Goal: Task Accomplishment & Management: Manage account settings

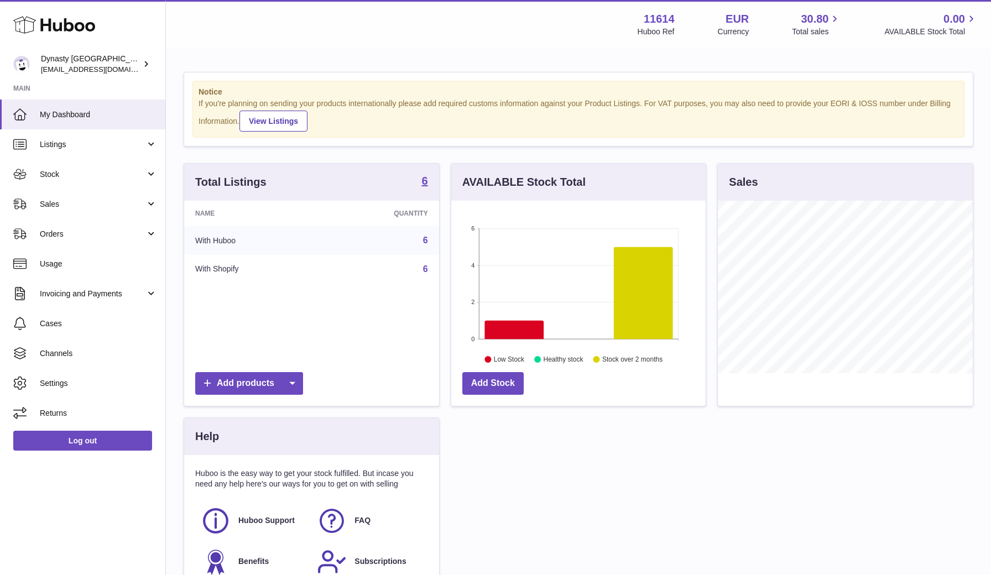
scroll to position [172, 254]
click at [93, 211] on link "Sales" at bounding box center [82, 204] width 165 height 30
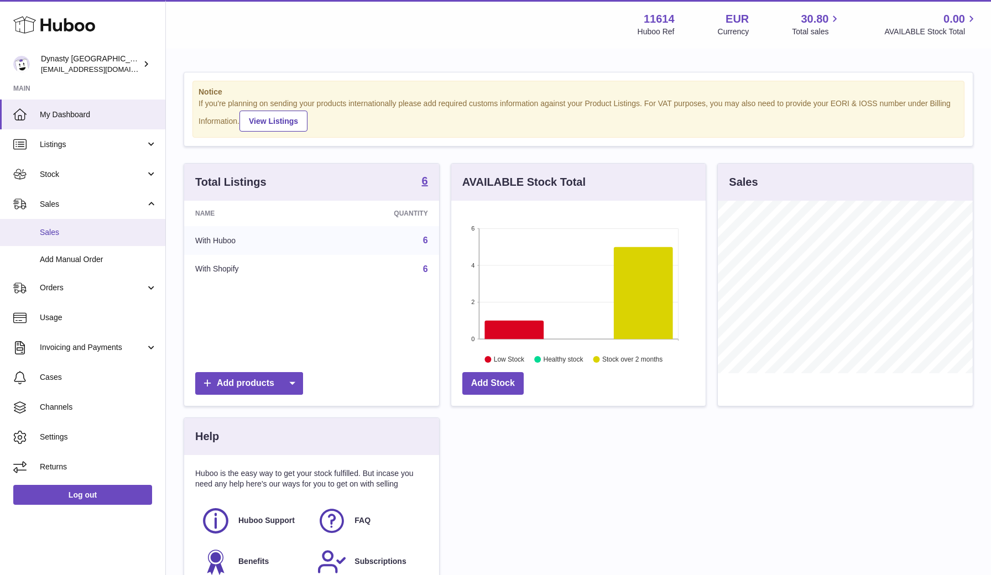
click at [65, 236] on span "Sales" at bounding box center [98, 232] width 117 height 11
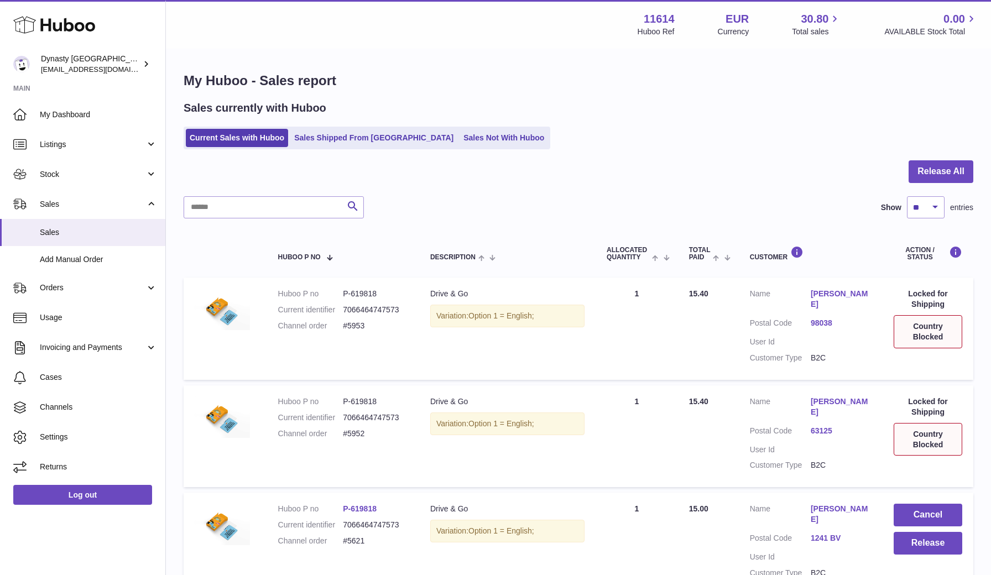
scroll to position [36, 0]
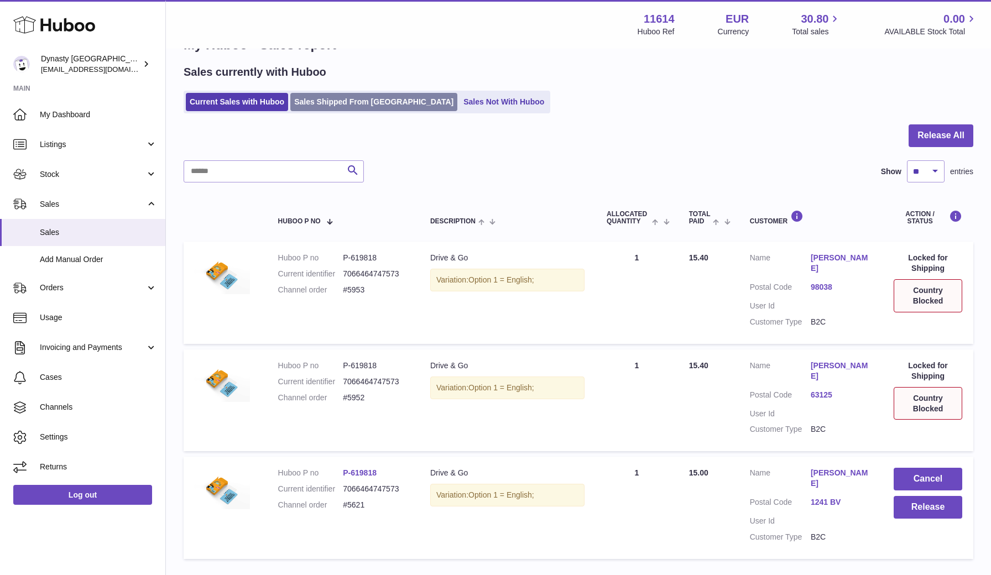
click at [349, 103] on link "Sales Shipped From Huboo" at bounding box center [373, 102] width 167 height 18
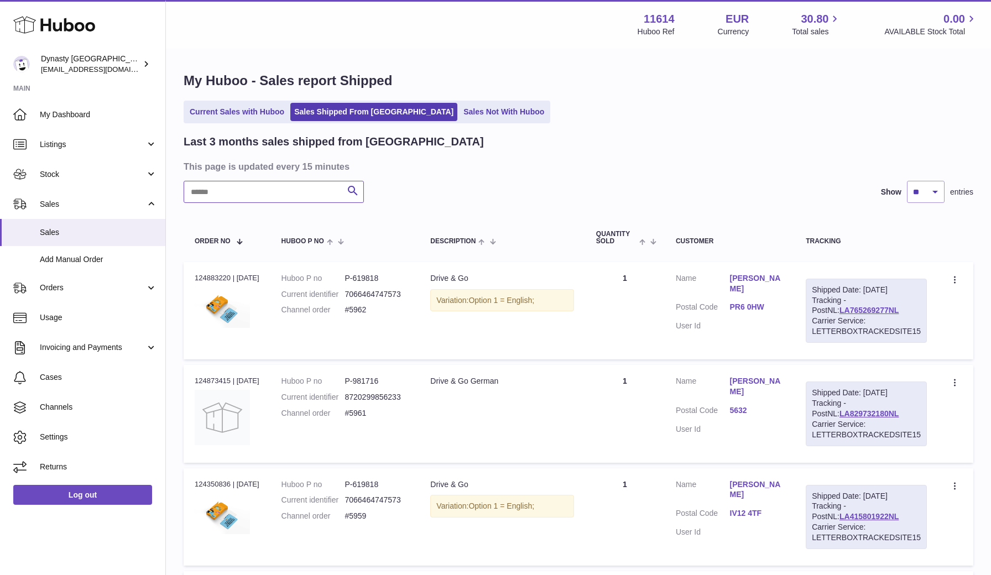
click at [257, 191] on input "text" at bounding box center [274, 192] width 180 height 22
type input "******"
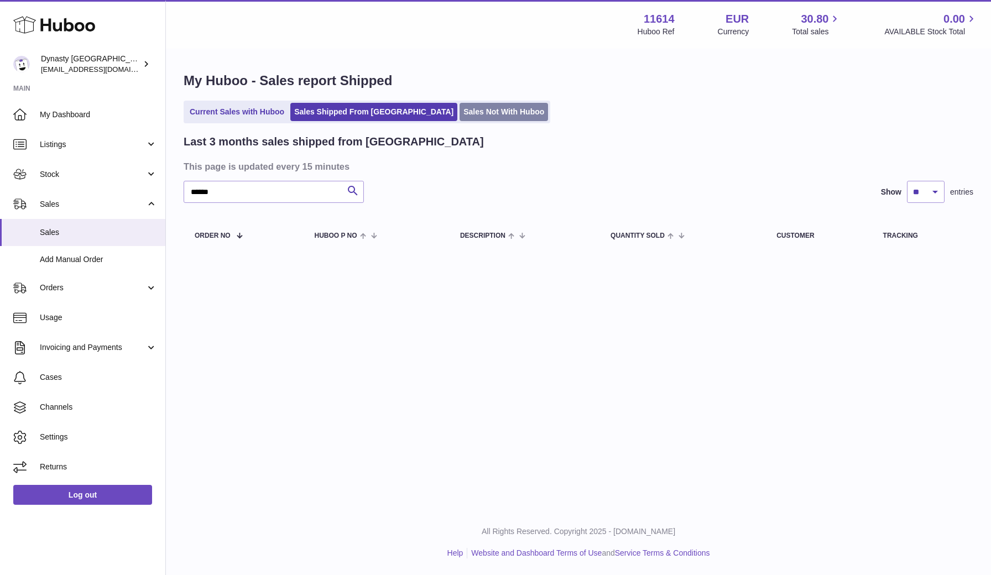
click at [459, 107] on link "Sales Not With Huboo" at bounding box center [503, 112] width 88 height 18
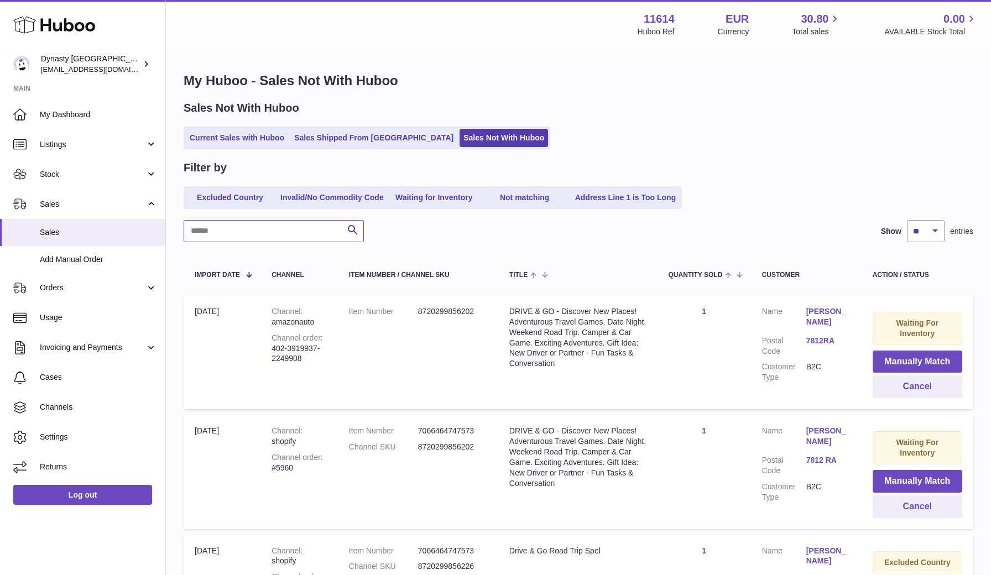
click at [245, 237] on input "text" at bounding box center [274, 231] width 180 height 22
type input "******"
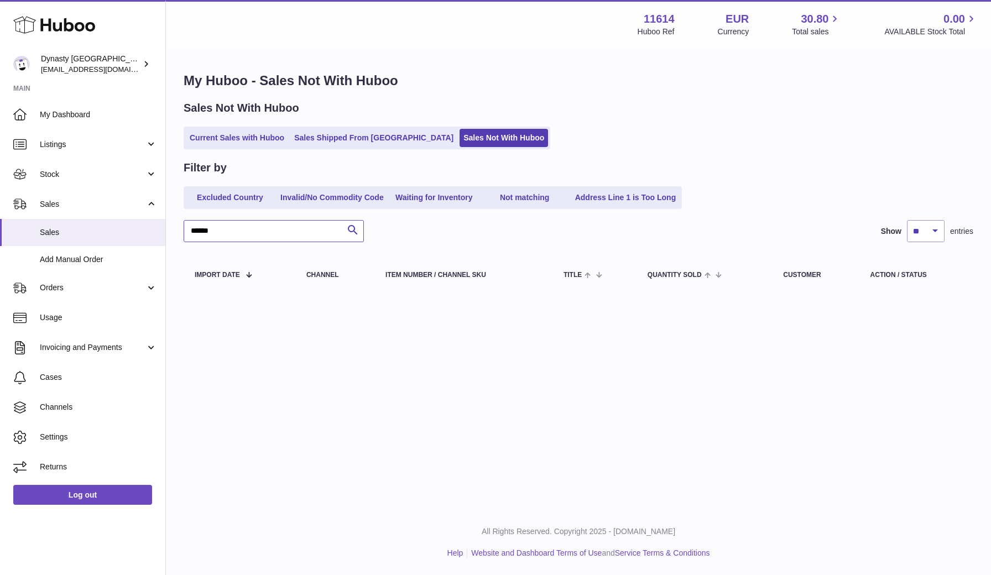
click at [229, 232] on input "******" at bounding box center [274, 231] width 180 height 22
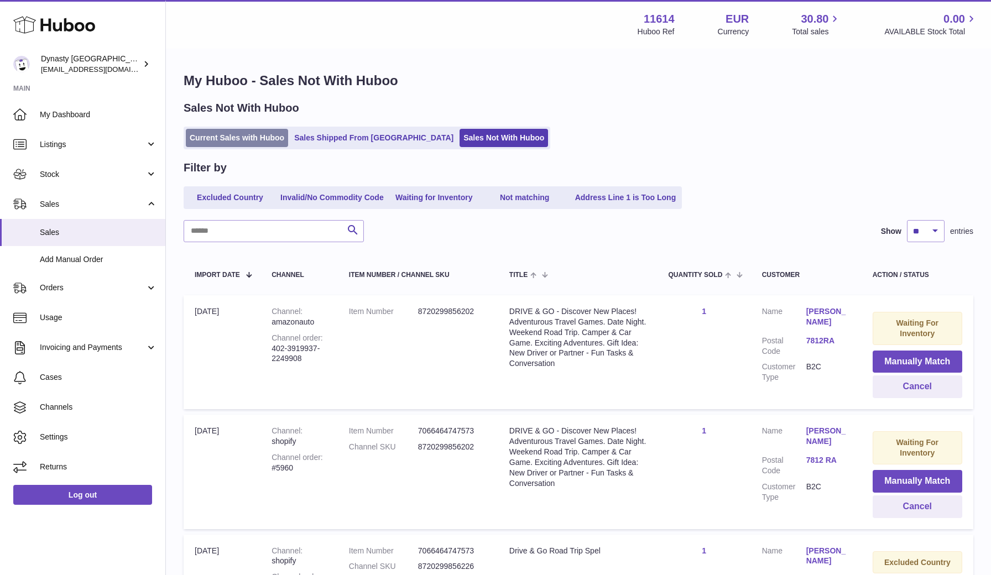
click at [244, 137] on link "Current Sales with Huboo" at bounding box center [237, 138] width 102 height 18
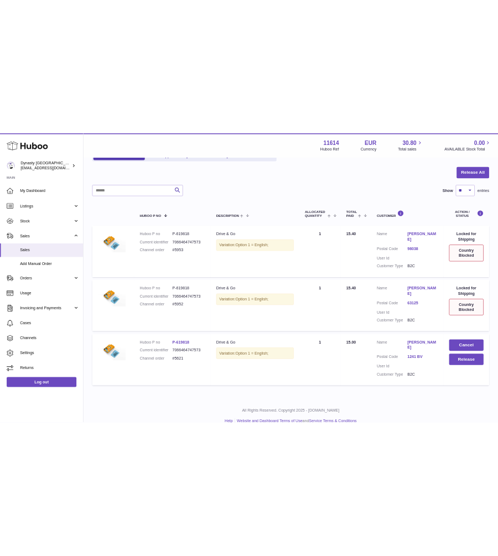
scroll to position [93, 0]
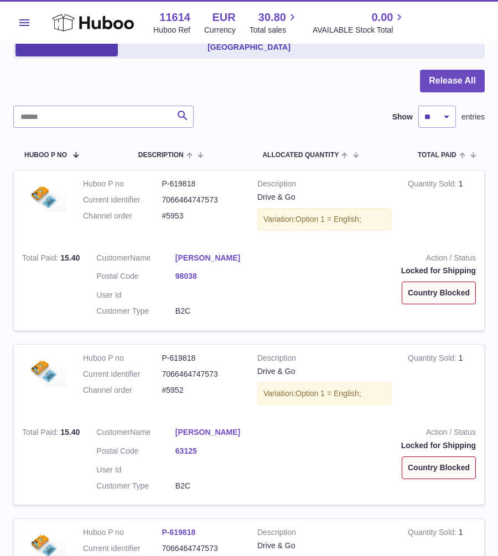
click at [174, 211] on dd "#5953" at bounding box center [201, 216] width 79 height 11
drag, startPoint x: 188, startPoint y: 205, endPoint x: 160, endPoint y: 205, distance: 28.2
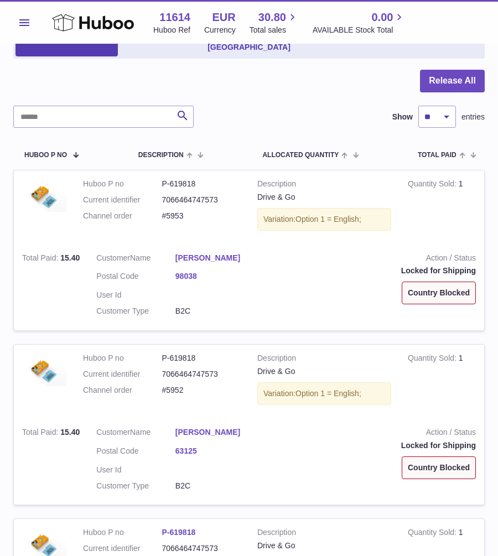
click at [160, 205] on dl "Huboo P no P-619818 Current identifier 7066464747573 Channel order #5953" at bounding box center [162, 203] width 158 height 48
copy dl "#5953"
click at [212, 214] on td "Huboo P no P-619818 Current identifier 7066464747573 Channel order #5953" at bounding box center [162, 207] width 174 height 74
click at [189, 253] on link "Stephanie Monger" at bounding box center [214, 258] width 79 height 11
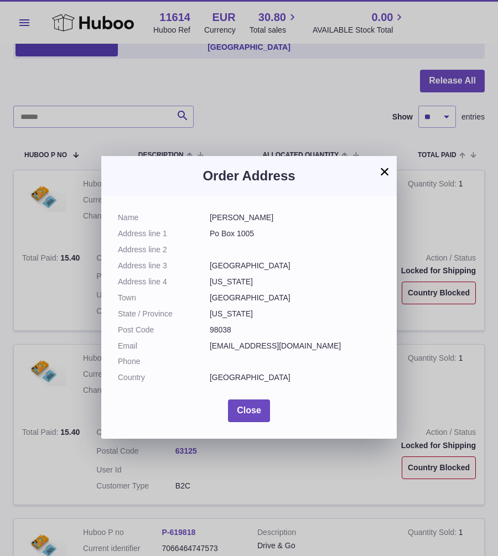
drag, startPoint x: 208, startPoint y: 216, endPoint x: 285, endPoint y: 215, distance: 76.3
click at [285, 215] on dl "Name Stephanie Monger Address line 1 Po Box 1005 Address line 2 Address line 3 …" at bounding box center [249, 300] width 262 height 176
copy dl "Stephanie Monger"
click at [236, 308] on dd "Washington" at bounding box center [295, 313] width 170 height 11
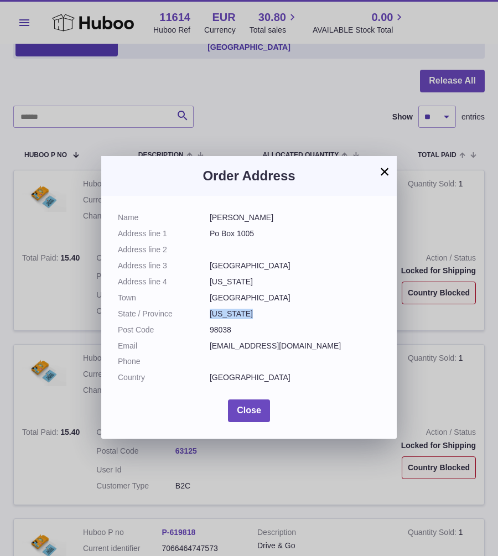
copy dd "Washington"
click at [226, 294] on dd "Maple Valley" at bounding box center [295, 297] width 170 height 11
copy dl "Maple Valley"
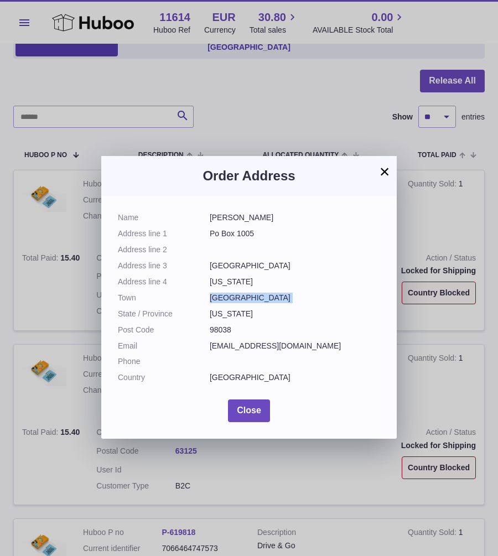
click at [238, 342] on dd "stephflynn820@hotmail.com" at bounding box center [295, 346] width 170 height 11
copy dl "stephflynn820@hotmail.com"
click at [226, 232] on dd "Po Box 1005" at bounding box center [295, 233] width 170 height 11
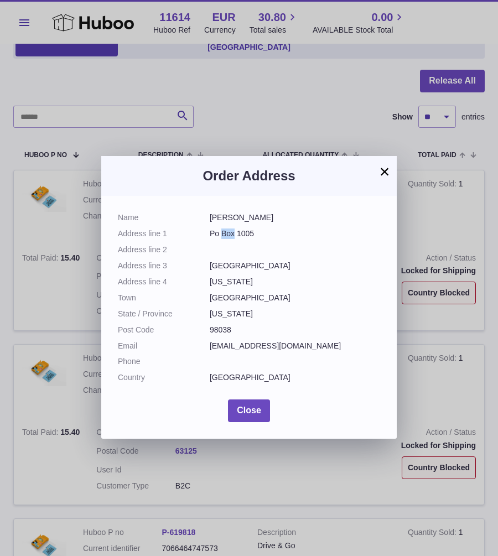
click at [226, 232] on dd "Po Box 1005" at bounding box center [295, 233] width 170 height 11
copy dl "Po Box 1005"
click at [221, 325] on dd "98038" at bounding box center [295, 330] width 170 height 11
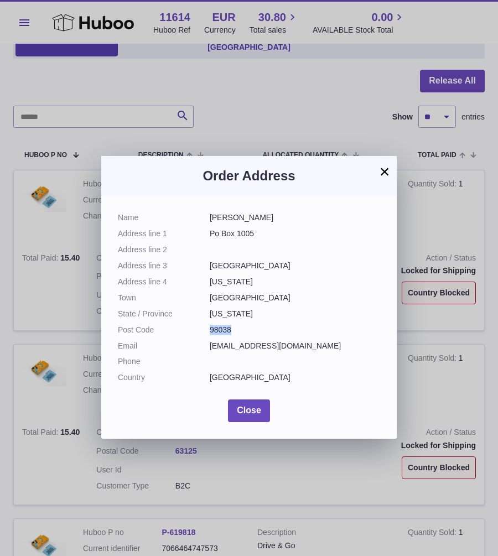
copy dd "98038"
click at [248, 399] on button "Close" at bounding box center [249, 410] width 42 height 23
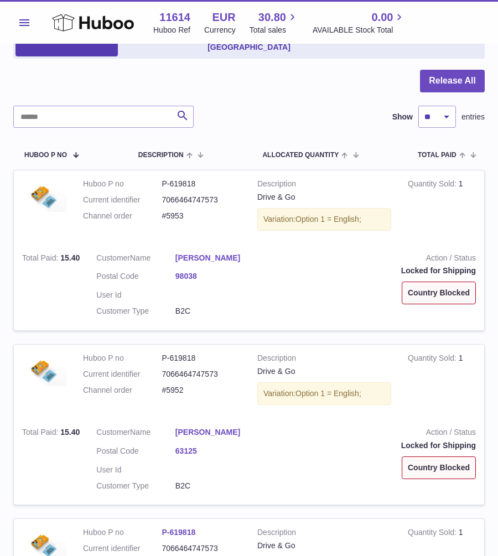
click at [172, 211] on dd "#5953" at bounding box center [201, 216] width 79 height 11
copy dd "5953"
click at [200, 427] on link "Kiera Berry" at bounding box center [214, 432] width 79 height 11
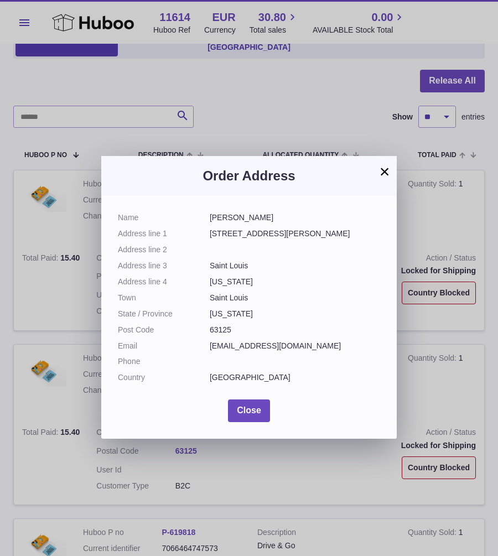
click at [222, 325] on dd "63125" at bounding box center [295, 330] width 170 height 11
copy dd "63125"
click at [381, 176] on button "×" at bounding box center [384, 171] width 13 height 13
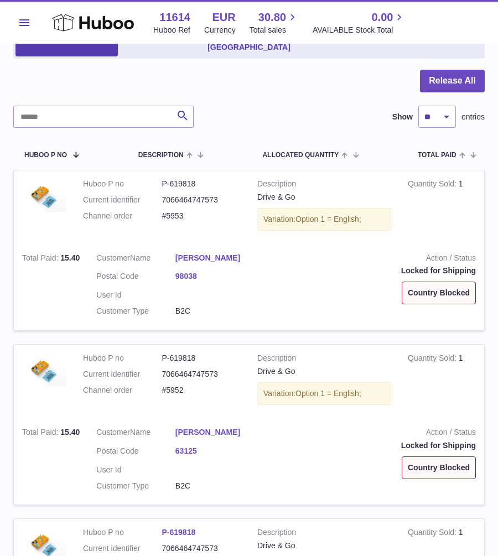
click at [173, 211] on dd "#5953" at bounding box center [201, 216] width 79 height 11
click at [185, 211] on dd "#5953" at bounding box center [201, 216] width 79 height 11
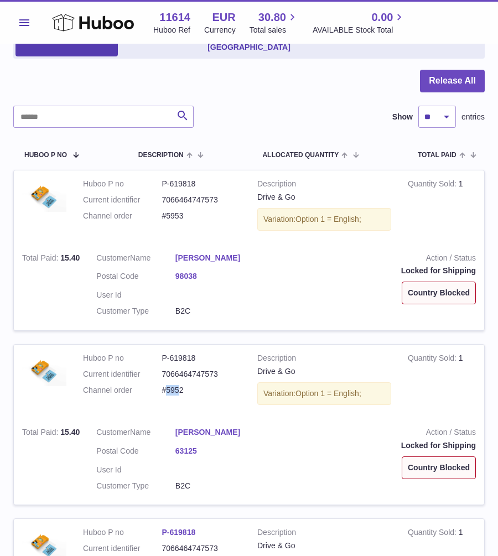
drag, startPoint x: 177, startPoint y: 374, endPoint x: 168, endPoint y: 374, distance: 8.8
click at [168, 385] on dd "#5952" at bounding box center [201, 390] width 79 height 11
drag, startPoint x: 184, startPoint y: 374, endPoint x: 162, endPoint y: 374, distance: 21.6
click at [162, 385] on dd "#5952" at bounding box center [201, 390] width 79 height 11
copy dd "#5952"
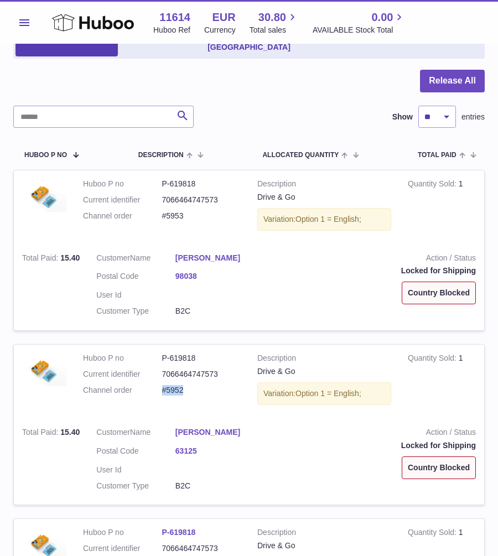
click at [184, 427] on link "Kiera Berry" at bounding box center [214, 432] width 79 height 11
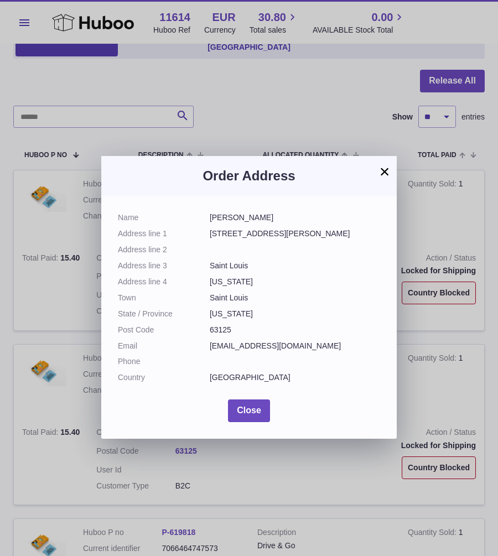
click at [232, 219] on dd "Kiera Berry" at bounding box center [295, 217] width 170 height 11
click at [237, 234] on dd "112 W Etta Ave" at bounding box center [295, 233] width 170 height 11
click at [230, 233] on dd "112 W Etta Ave" at bounding box center [295, 233] width 170 height 11
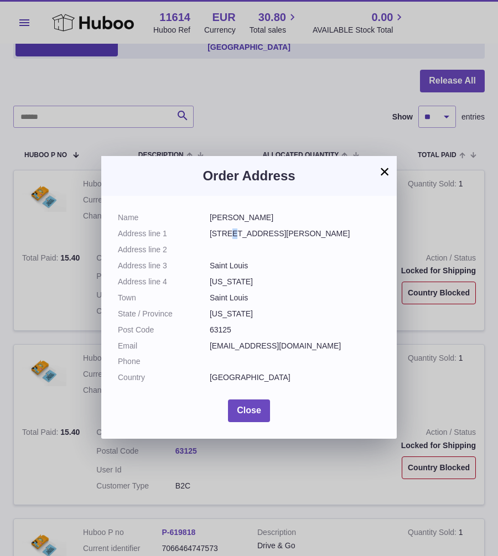
click at [230, 233] on dd "112 W Etta Ave" at bounding box center [295, 233] width 170 height 11
click at [224, 264] on dd "Saint Louis" at bounding box center [295, 265] width 170 height 11
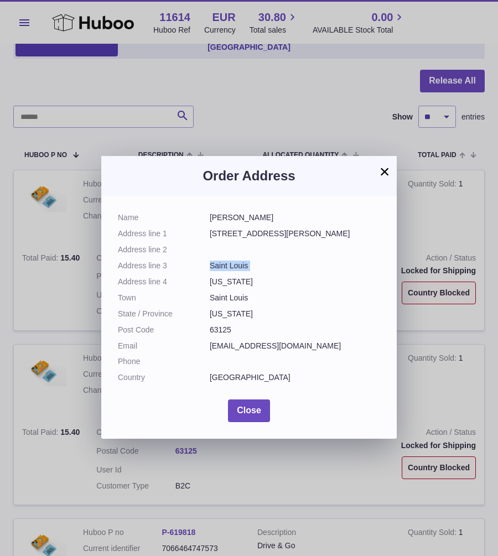
click at [222, 312] on dd "Missouri" at bounding box center [295, 313] width 170 height 11
click at [221, 312] on dd "Missouri" at bounding box center [295, 313] width 170 height 11
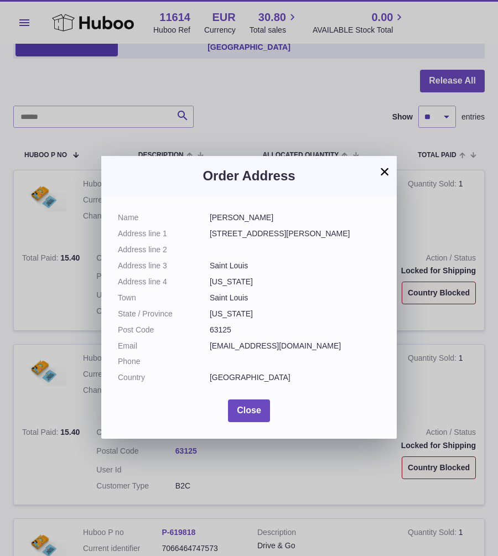
click at [247, 302] on dl "Name Kiera Berry Address line 1 112 W Etta Ave Address line 2 Address line 3 Sa…" at bounding box center [249, 300] width 262 height 176
click at [223, 295] on dd "Saint Louis" at bounding box center [295, 297] width 170 height 11
click at [217, 327] on dd "63125" at bounding box center [295, 330] width 170 height 11
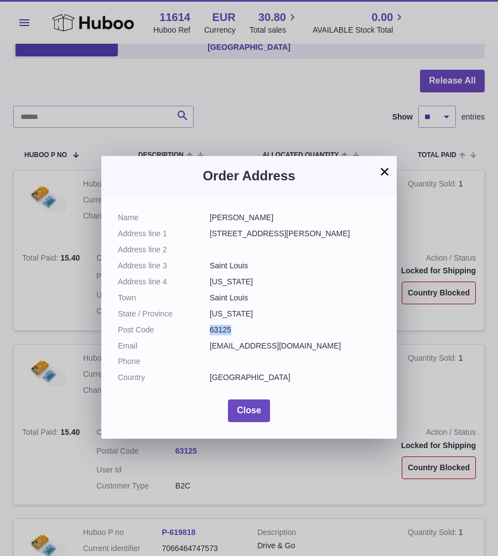
click at [217, 327] on dd "63125" at bounding box center [295, 330] width 170 height 11
click at [231, 344] on dd "sundaemood321@gmail.com" at bounding box center [295, 346] width 170 height 11
click at [250, 405] on span "Close" at bounding box center [249, 409] width 24 height 9
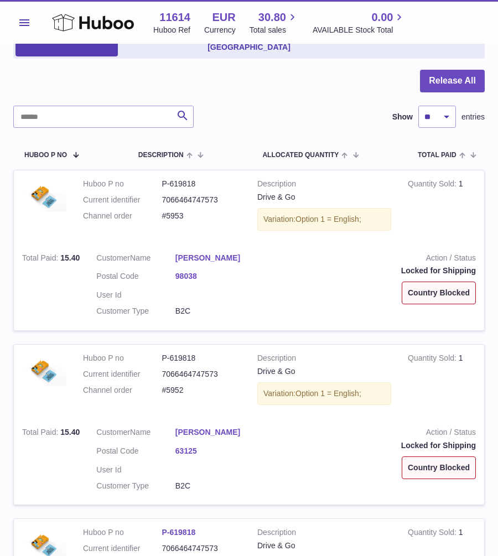
click at [166, 211] on dd "#5953" at bounding box center [201, 216] width 79 height 11
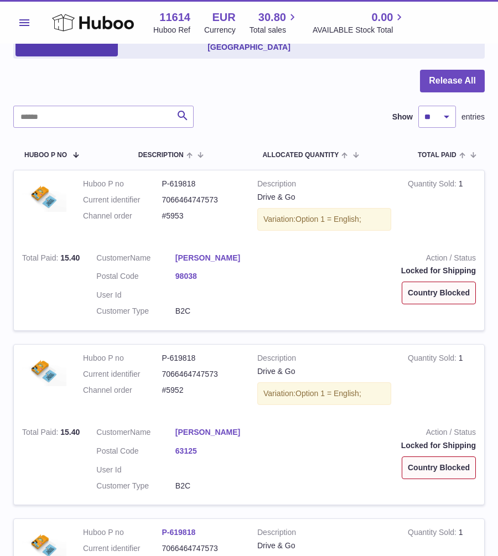
click at [170, 385] on dd "#5952" at bounding box center [201, 390] width 79 height 11
click at [168, 385] on dd "#5952" at bounding box center [201, 390] width 79 height 11
drag, startPoint x: 162, startPoint y: 373, endPoint x: 186, endPoint y: 372, distance: 24.3
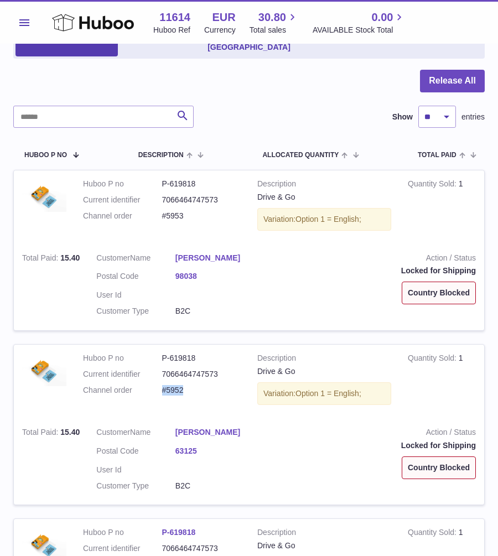
click at [186, 385] on dd "#5952" at bounding box center [201, 390] width 79 height 11
click at [96, 106] on input "text" at bounding box center [103, 117] width 180 height 22
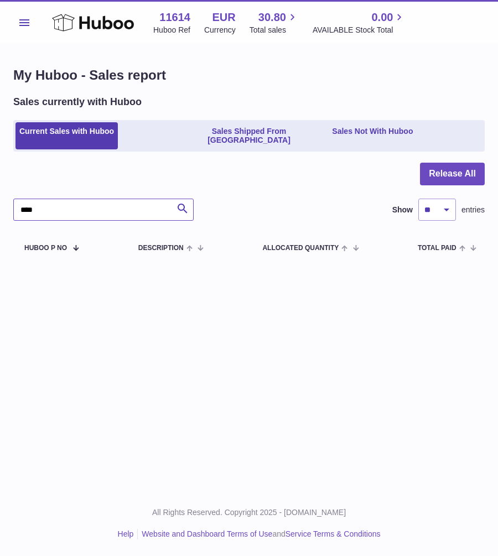
type input "****"
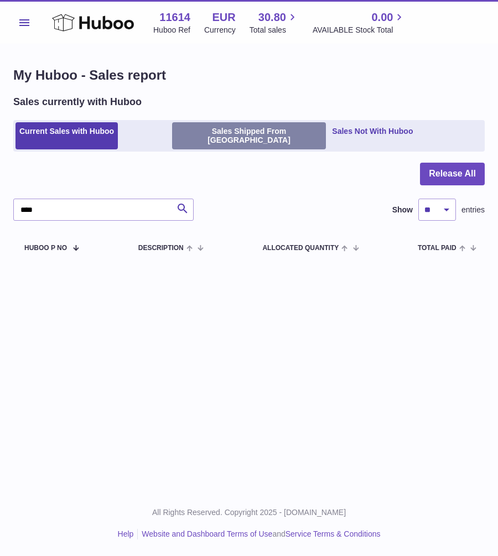
drag, startPoint x: 96, startPoint y: 104, endPoint x: 240, endPoint y: 135, distance: 148.0
click at [240, 135] on link "Sales Shipped From Huboo" at bounding box center [249, 136] width 154 height 28
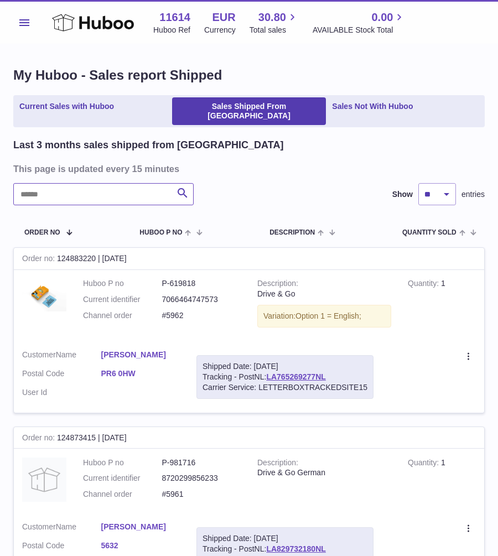
click at [113, 193] on input "text" at bounding box center [103, 194] width 180 height 22
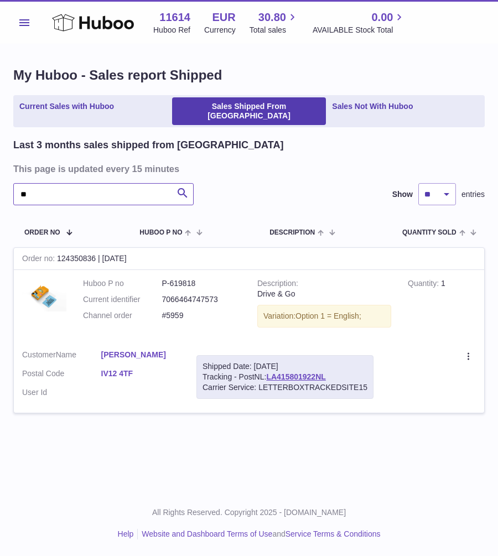
type input "*"
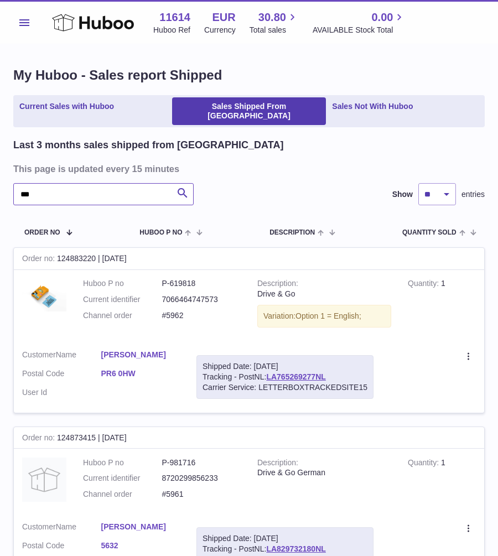
type input "****"
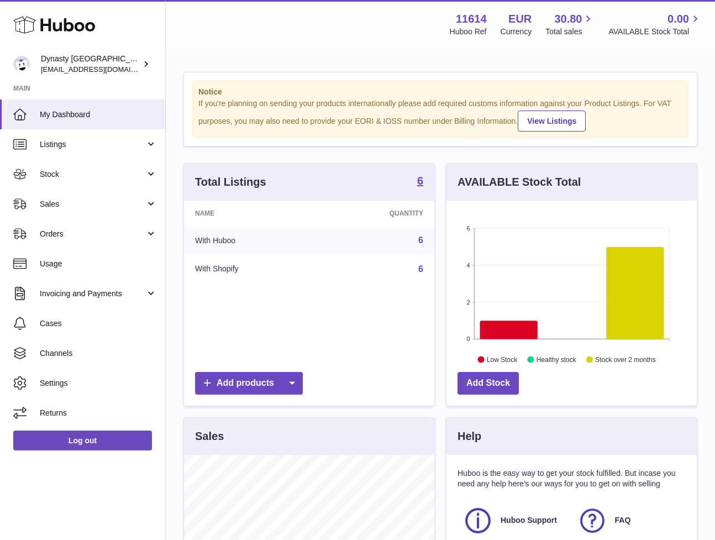
scroll to position [172, 250]
click at [125, 57] on div "Dynasty Nederland [EMAIL_ADDRESS][DOMAIN_NAME]" at bounding box center [91, 64] width 100 height 21
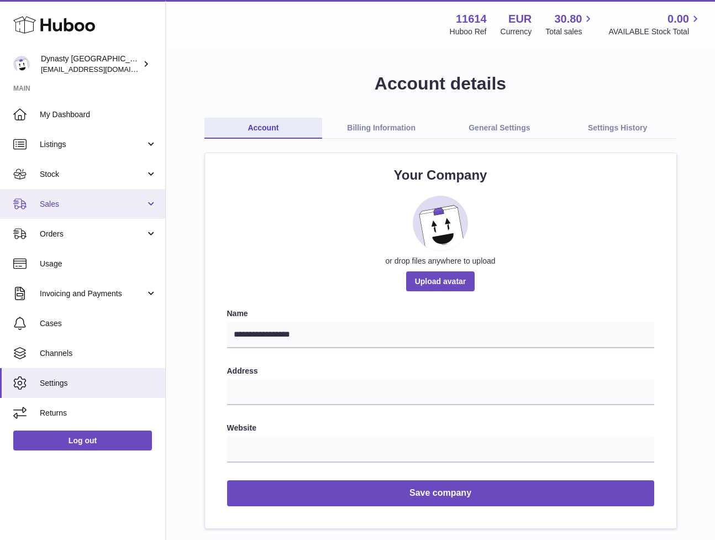
click at [105, 192] on link "Sales" at bounding box center [82, 204] width 165 height 30
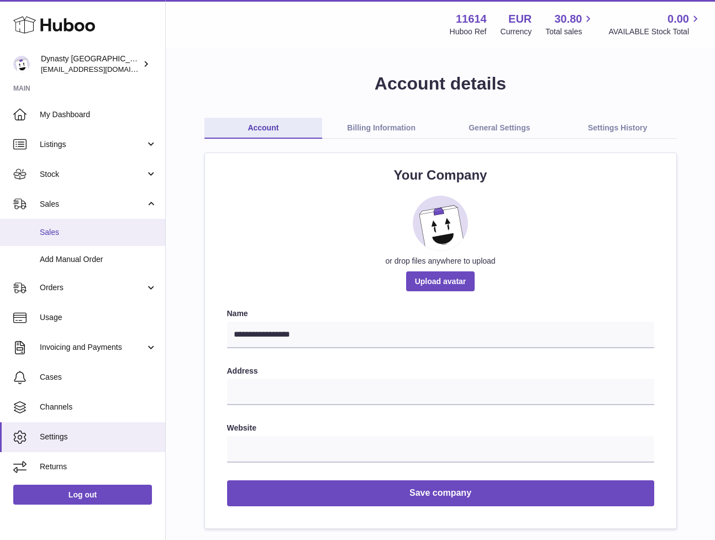
click at [72, 224] on link "Sales" at bounding box center [82, 232] width 165 height 27
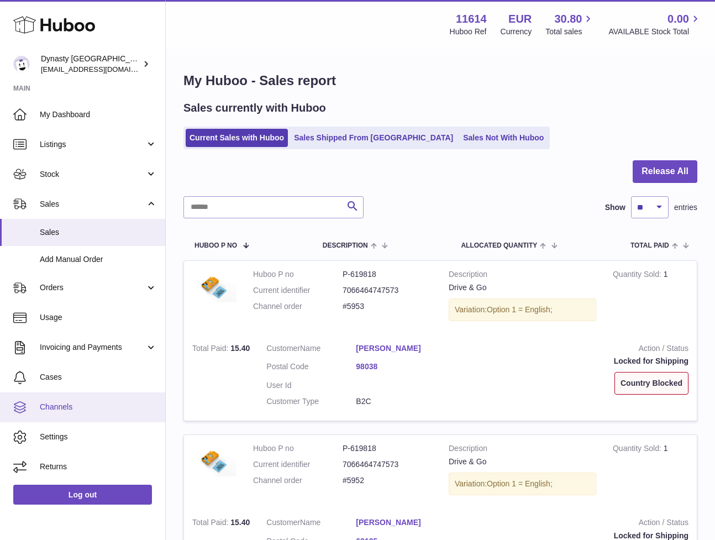
click at [62, 416] on link "Channels" at bounding box center [82, 408] width 165 height 30
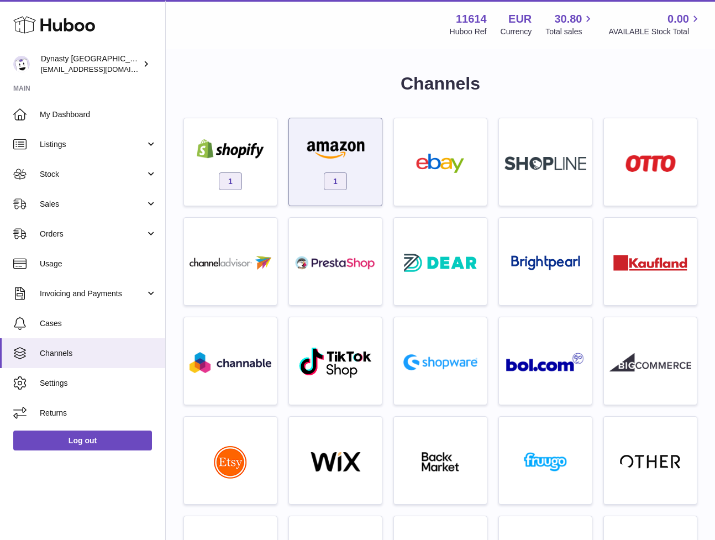
click at [337, 156] on img at bounding box center [336, 148] width 82 height 19
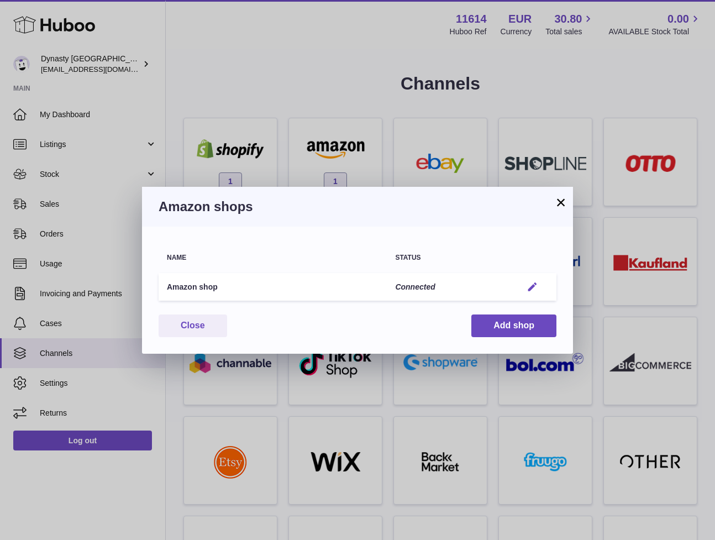
click at [531, 284] on em "button" at bounding box center [533, 287] width 12 height 12
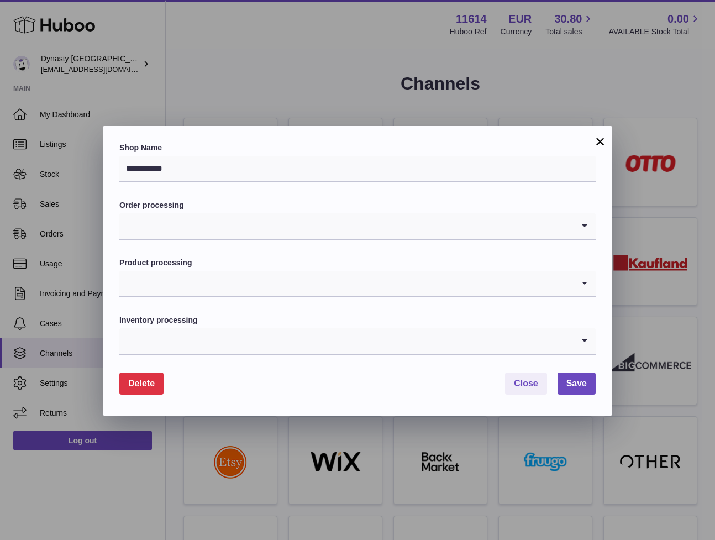
click at [600, 147] on button "×" at bounding box center [600, 141] width 13 height 13
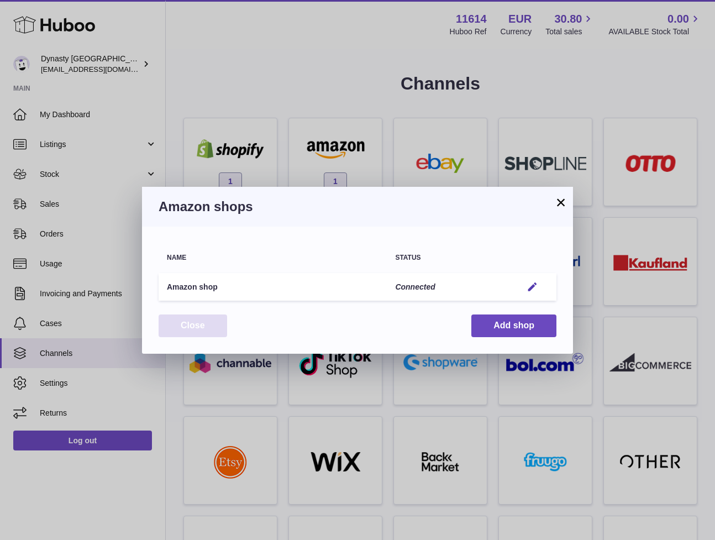
click at [195, 325] on button "Close" at bounding box center [193, 326] width 69 height 23
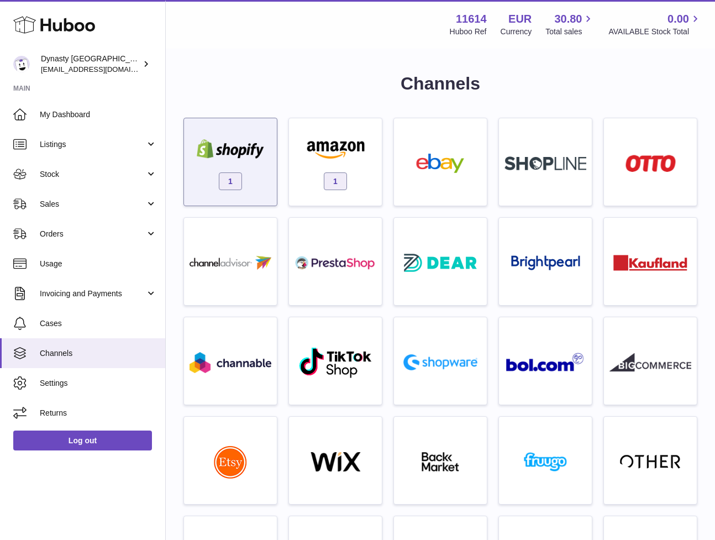
click at [234, 159] on div at bounding box center [231, 150] width 82 height 22
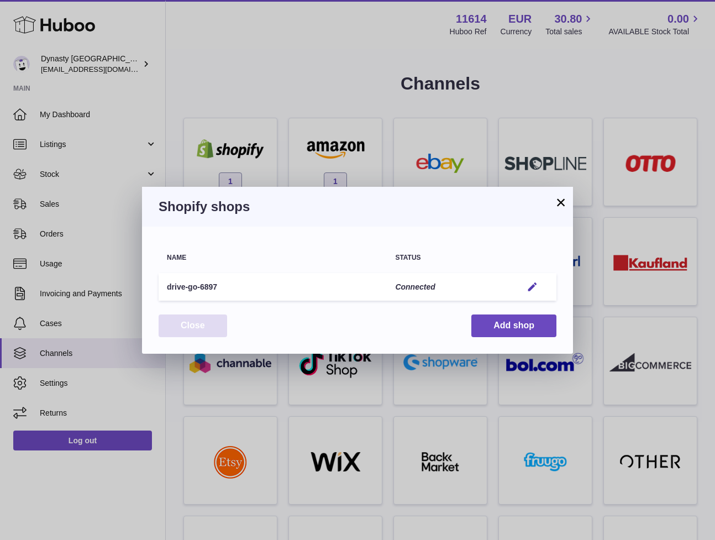
click at [212, 318] on button "Close" at bounding box center [193, 326] width 69 height 23
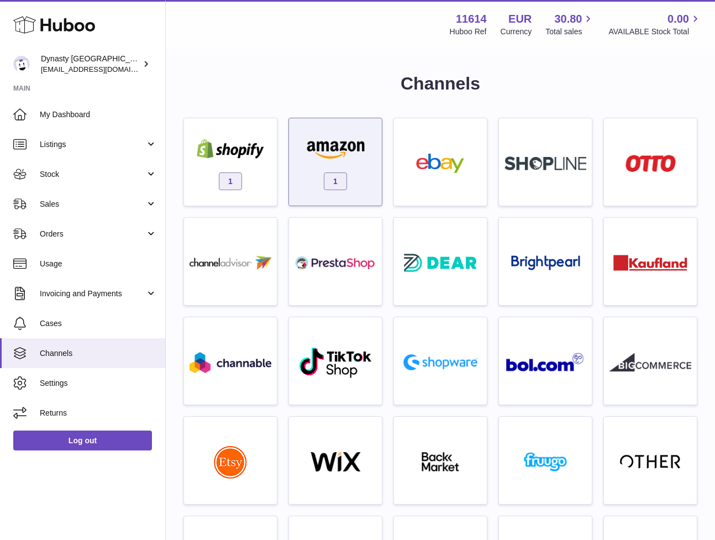
click at [328, 175] on span "1" at bounding box center [335, 181] width 23 height 18
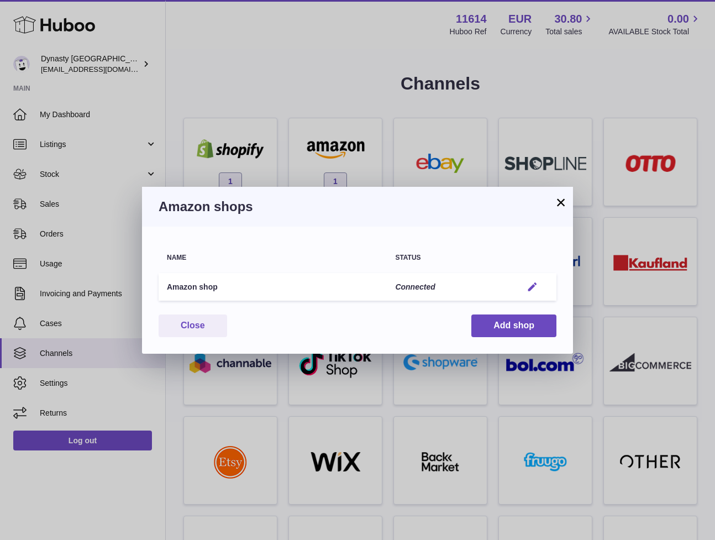
click at [526, 291] on button "Edit" at bounding box center [532, 287] width 20 height 12
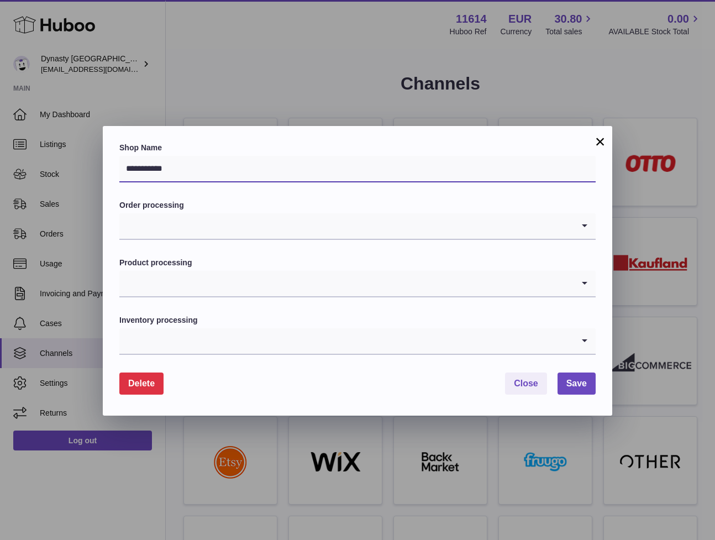
click at [271, 173] on input "**********" at bounding box center [357, 169] width 477 height 27
click at [130, 379] on span "Delete" at bounding box center [141, 383] width 27 height 9
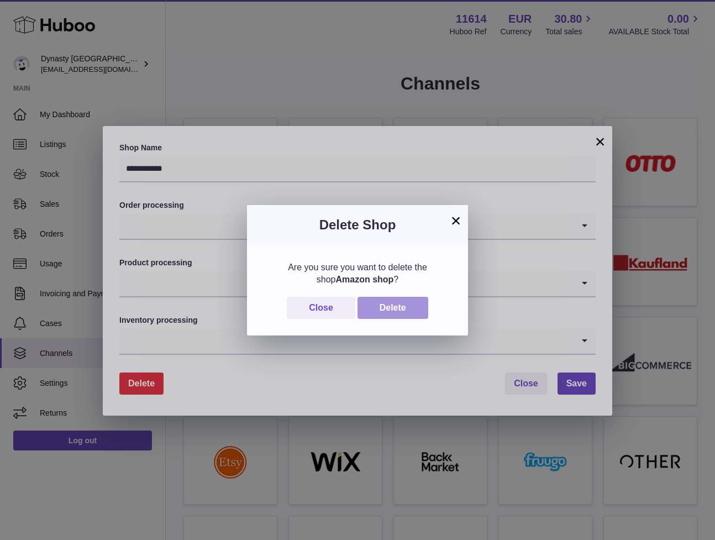
click at [396, 304] on button "Delete" at bounding box center [393, 308] width 71 height 23
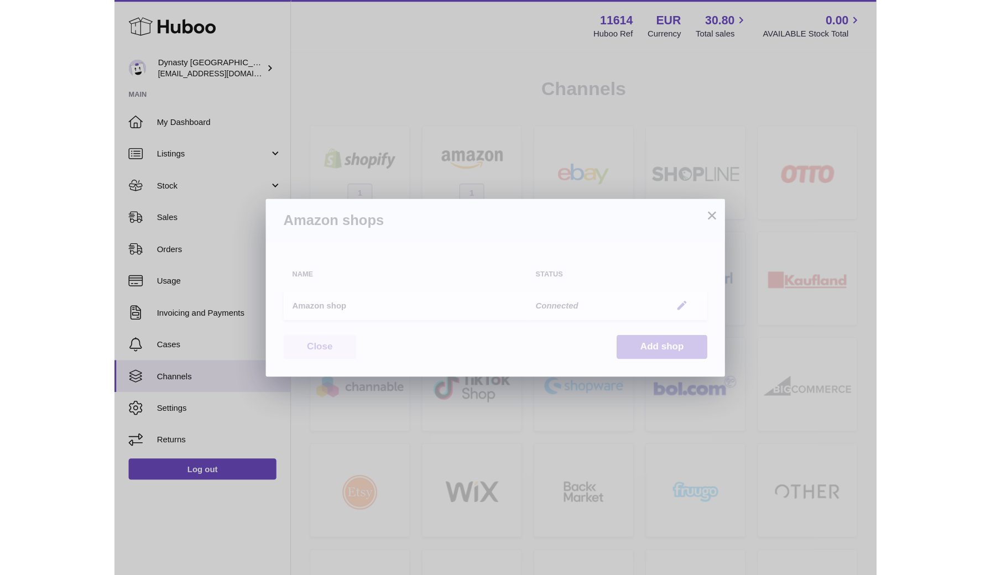
scroll to position [0, 0]
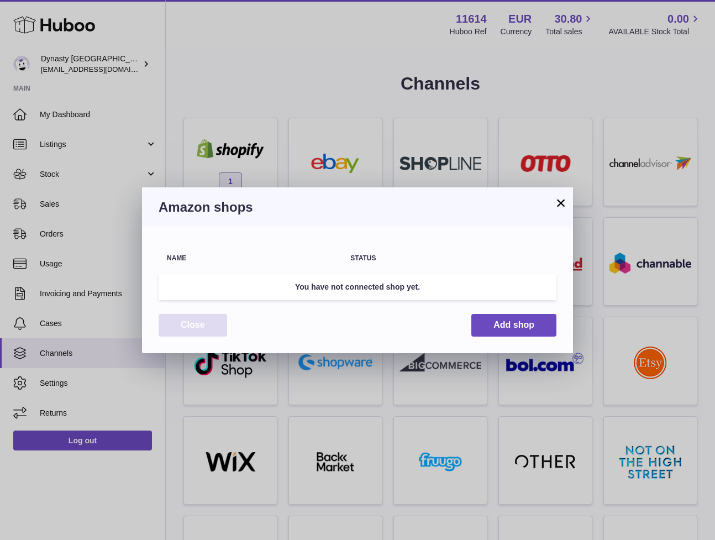
click at [203, 315] on button "Close" at bounding box center [193, 325] width 69 height 23
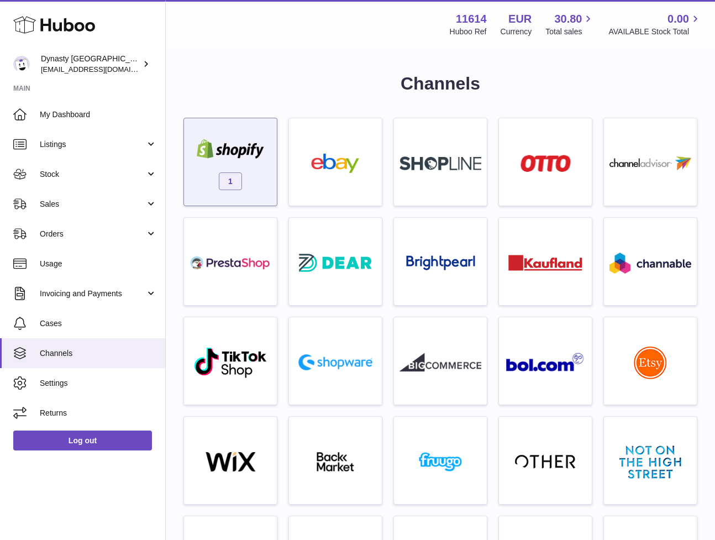
click at [247, 144] on img at bounding box center [231, 148] width 82 height 19
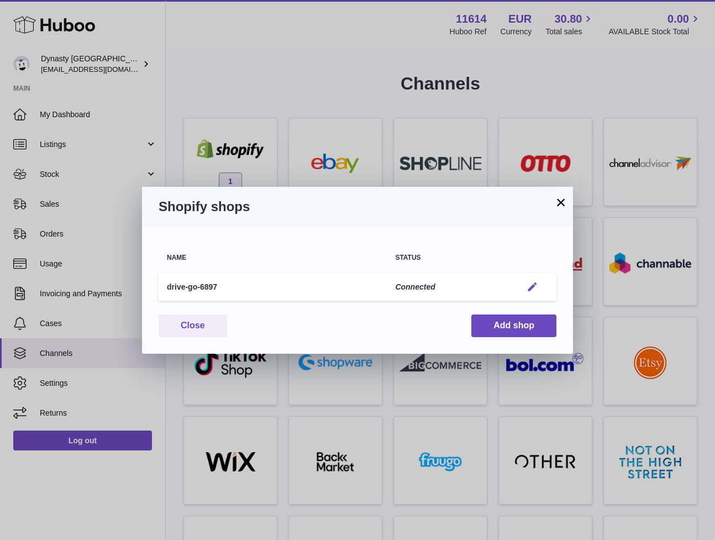
click at [526, 289] on button "Edit" at bounding box center [532, 287] width 20 height 12
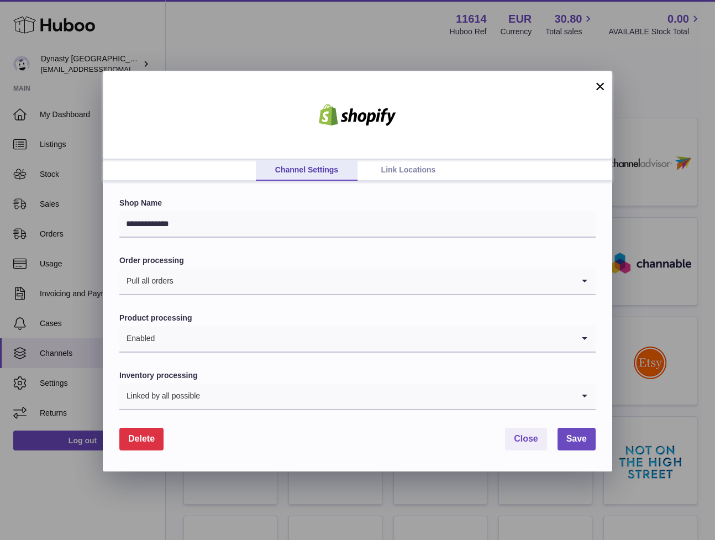
click at [168, 394] on div "Linked by all possible" at bounding box center [346, 396] width 454 height 25
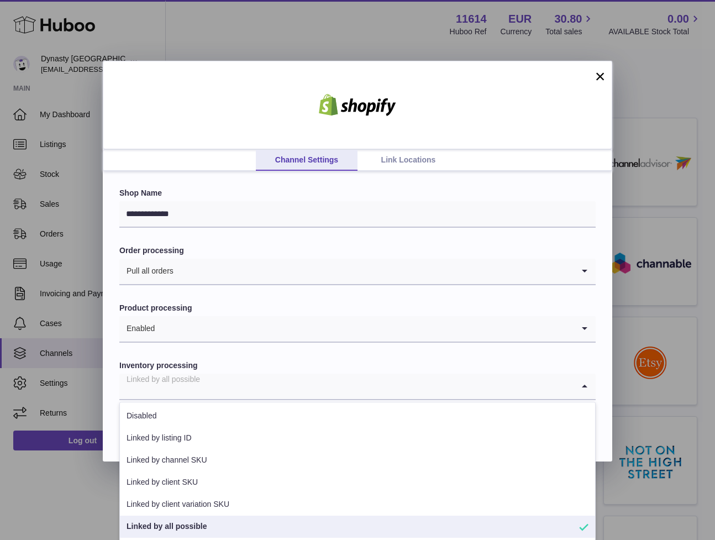
scroll to position [9, 0]
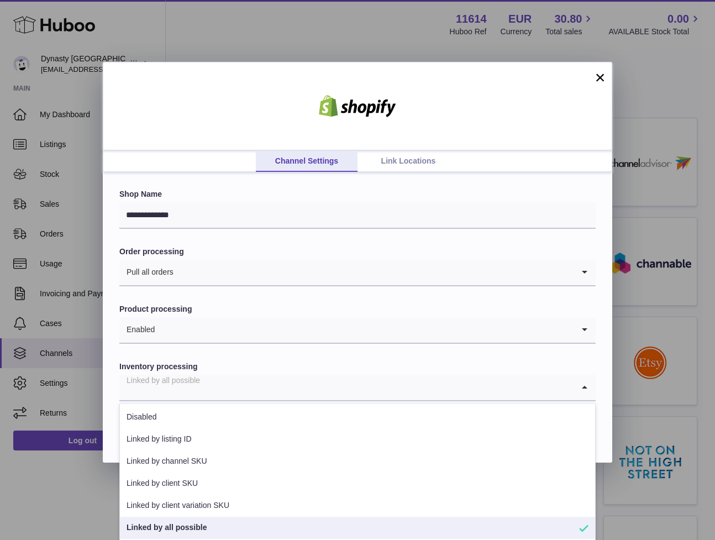
click at [226, 297] on form "**********" at bounding box center [357, 315] width 477 height 252
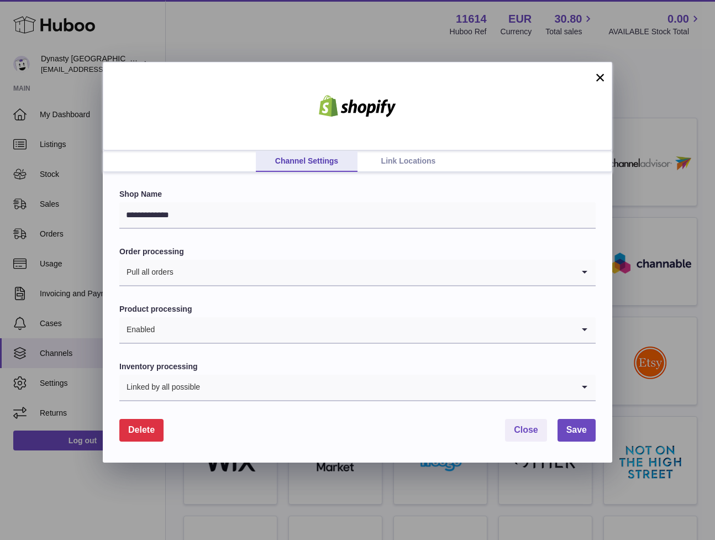
scroll to position [1, 0]
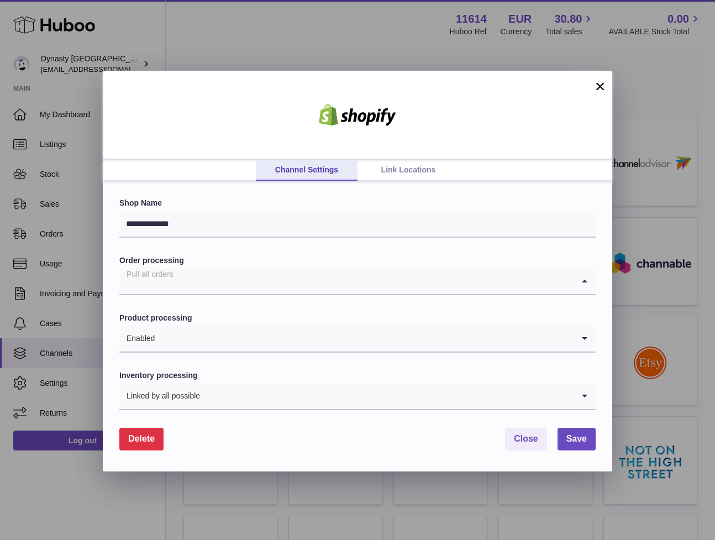
click at [206, 270] on input "Search for option" at bounding box center [346, 281] width 454 height 25
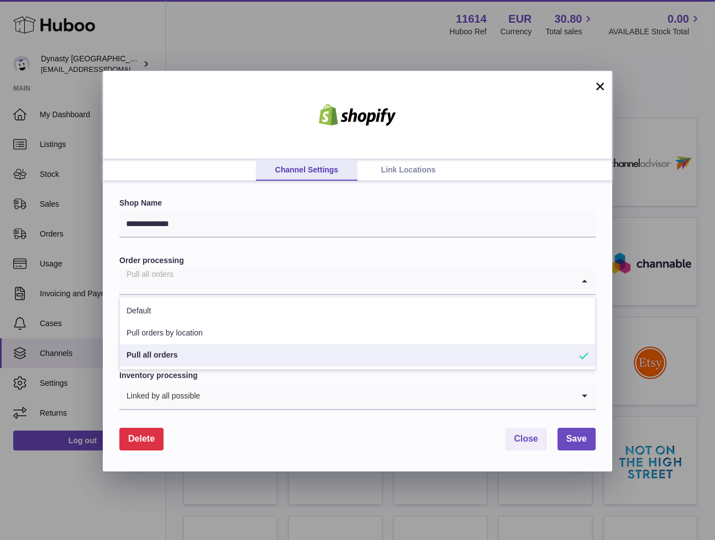
click at [229, 250] on form "**********" at bounding box center [357, 324] width 477 height 252
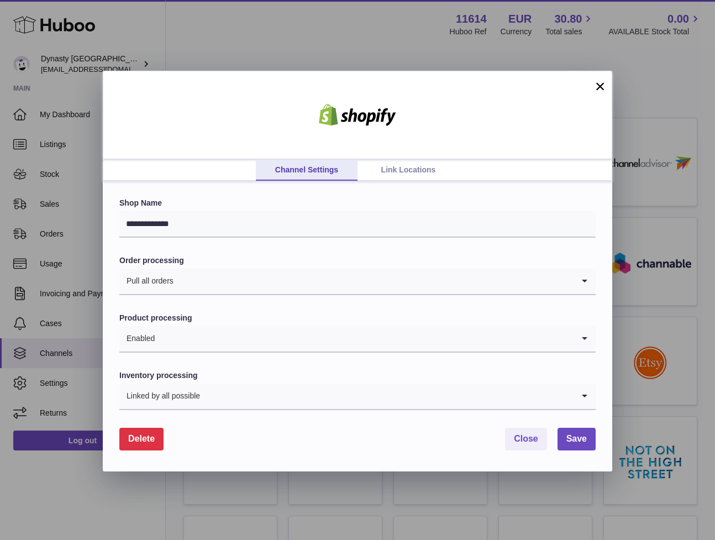
click at [417, 169] on link "Link Locations" at bounding box center [409, 170] width 102 height 21
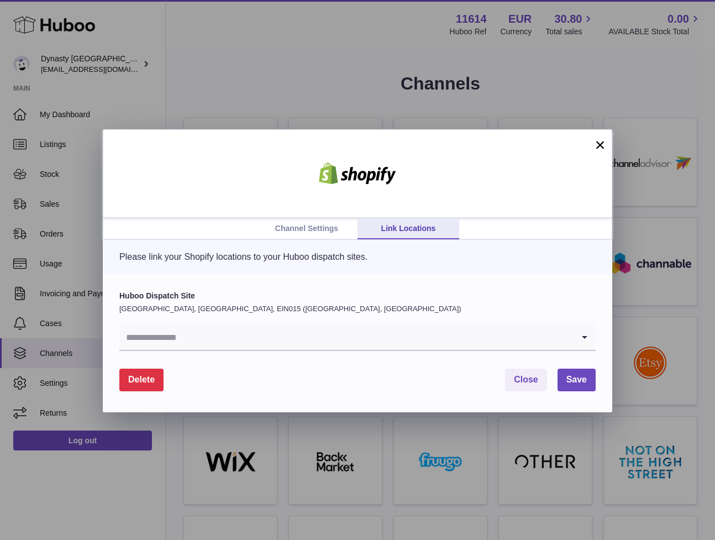
click at [323, 223] on link "Channel Settings" at bounding box center [307, 228] width 102 height 21
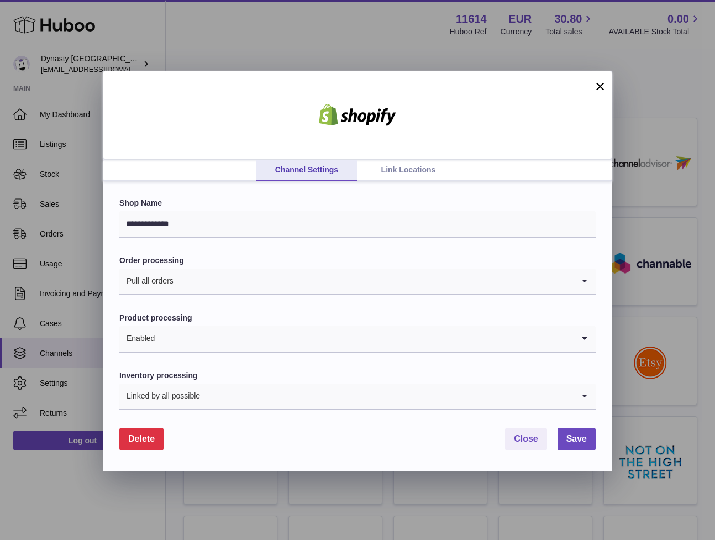
click at [396, 177] on link "Link Locations" at bounding box center [409, 170] width 102 height 21
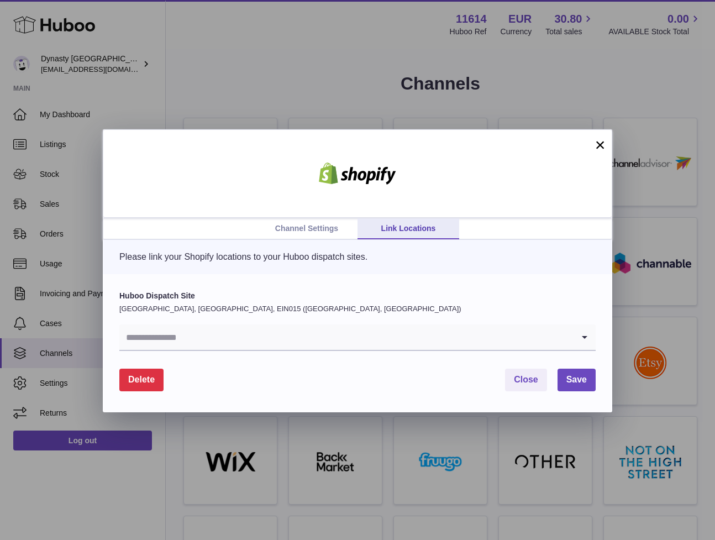
click at [297, 227] on link "Channel Settings" at bounding box center [307, 228] width 102 height 21
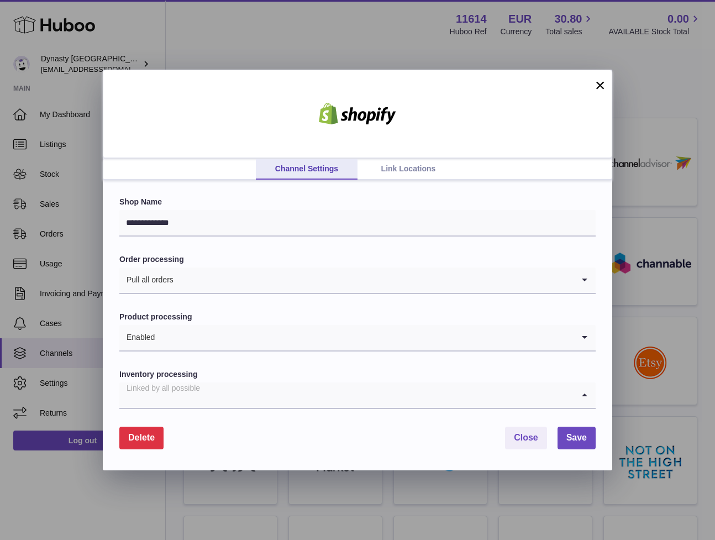
click at [189, 383] on div "Linked by all possible" at bounding box center [346, 395] width 454 height 25
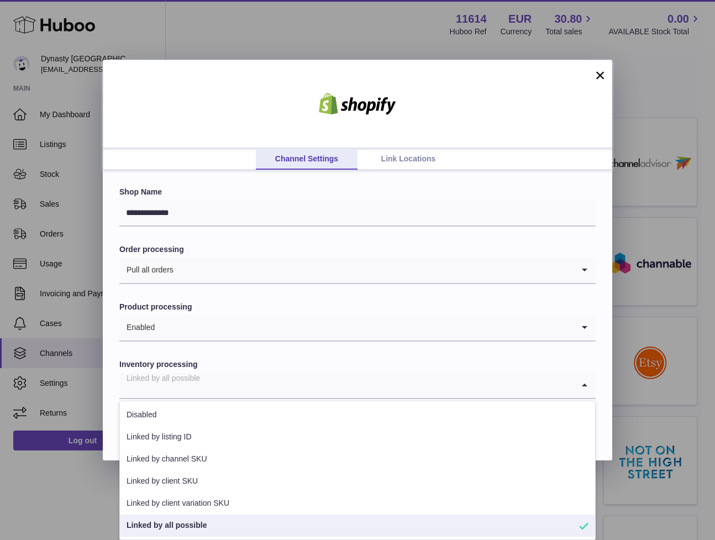
scroll to position [9, 0]
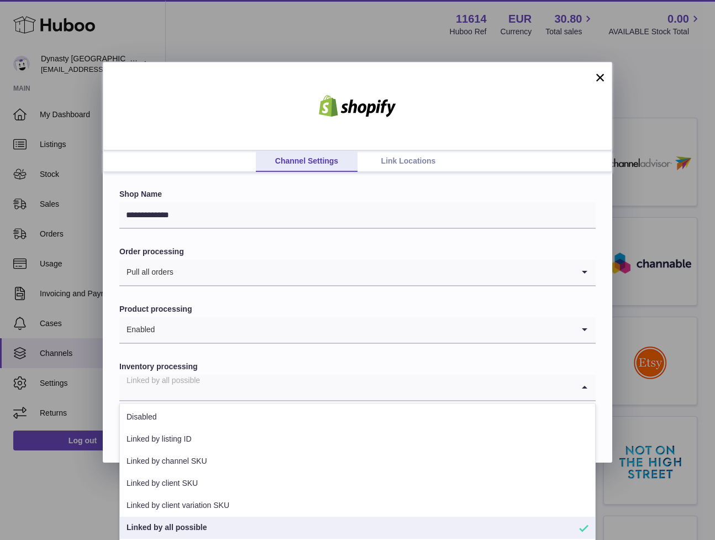
click at [213, 341] on input "Search for option" at bounding box center [364, 329] width 419 height 25
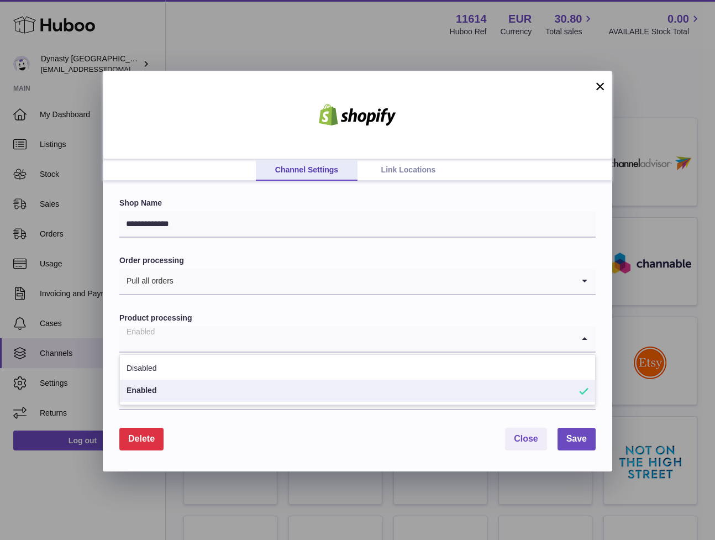
scroll to position [1, 0]
click at [141, 436] on span "Delete" at bounding box center [141, 438] width 27 height 9
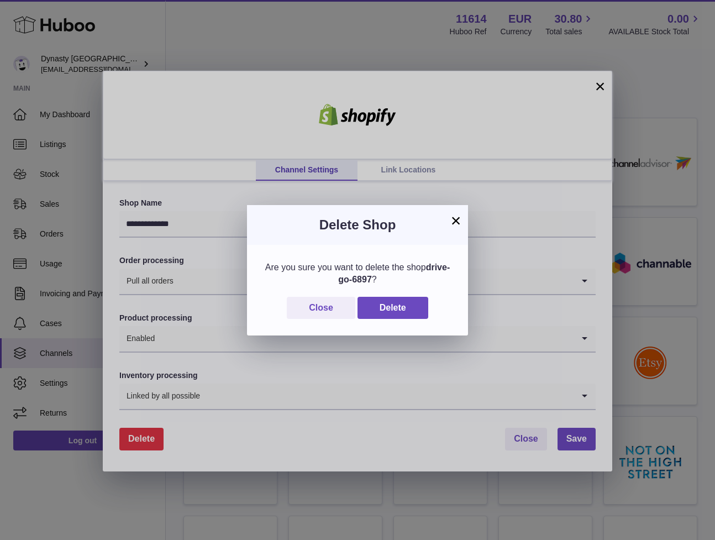
click at [456, 226] on button "×" at bounding box center [455, 220] width 13 height 13
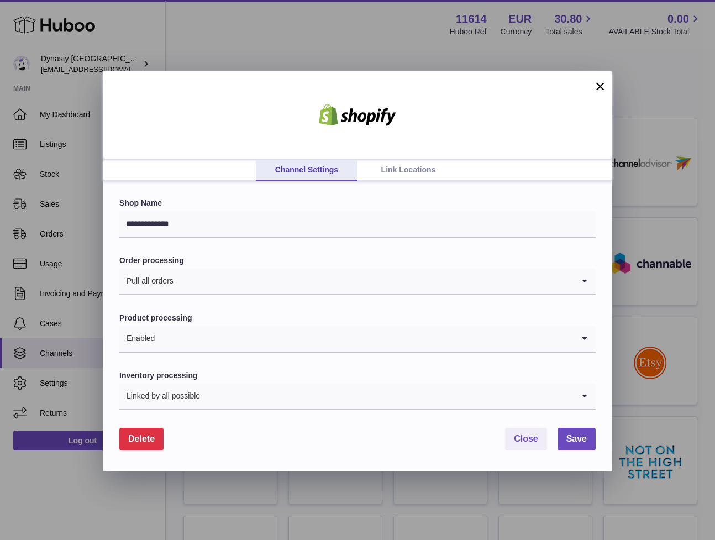
click at [189, 341] on input "Search for option" at bounding box center [364, 338] width 419 height 25
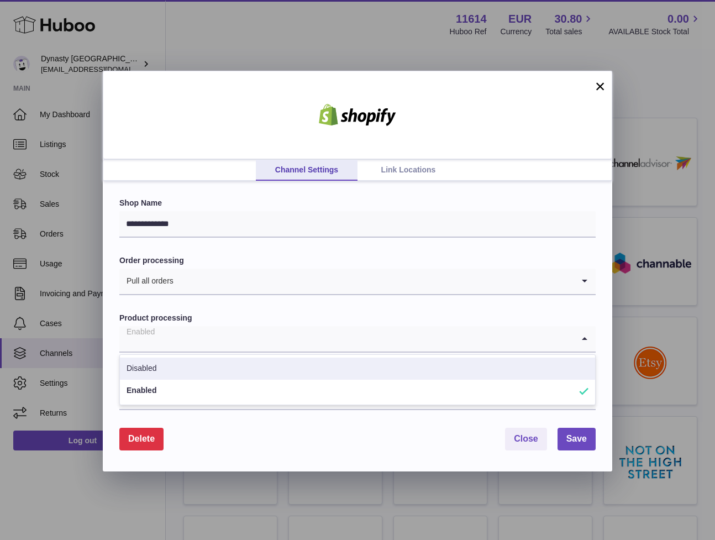
click at [173, 360] on li "Disabled" at bounding box center [357, 369] width 475 height 22
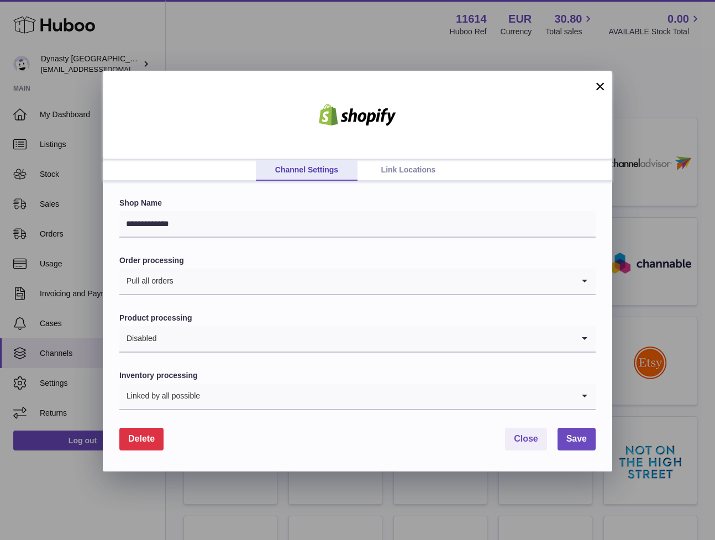
click at [195, 397] on div "Linked by all possible" at bounding box center [346, 396] width 454 height 25
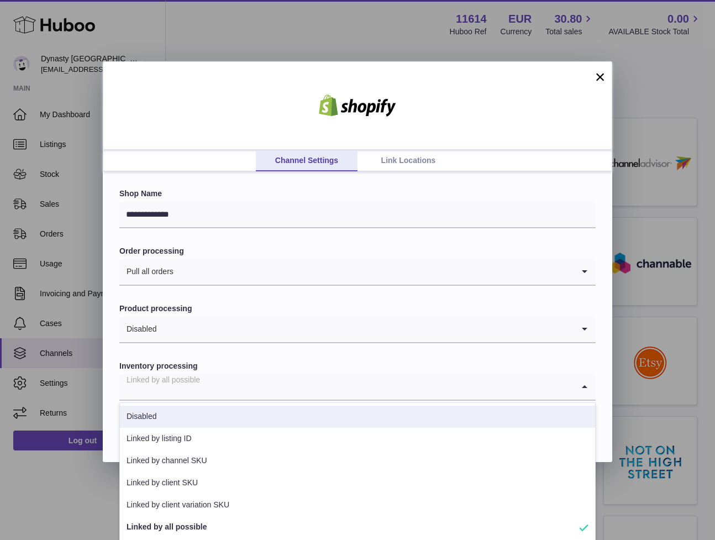
scroll to position [9, 0]
click at [181, 413] on li "Disabled" at bounding box center [357, 417] width 475 height 22
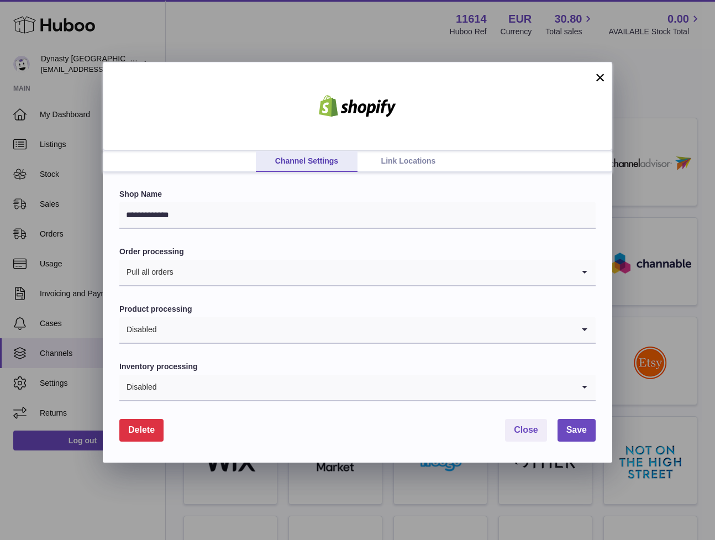
scroll to position [1, 0]
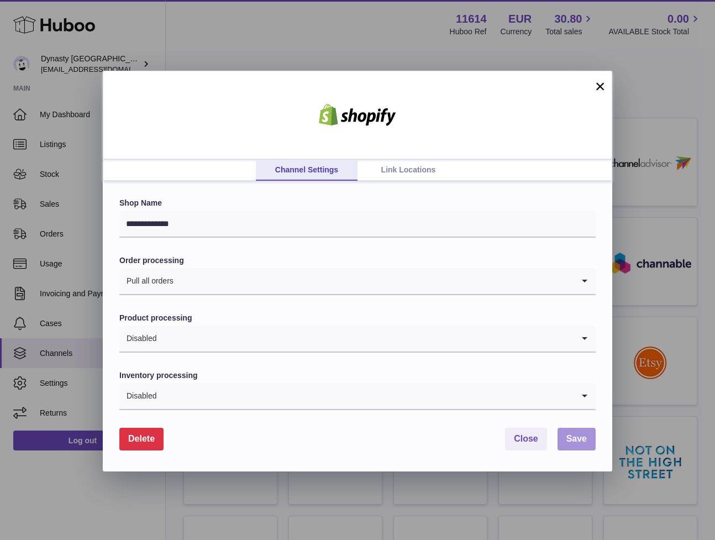
click at [578, 440] on span "Save" at bounding box center [577, 438] width 20 height 9
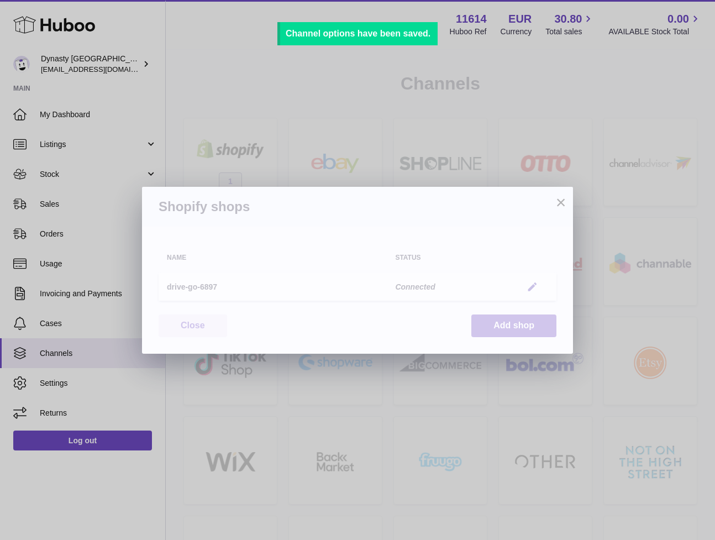
scroll to position [0, 0]
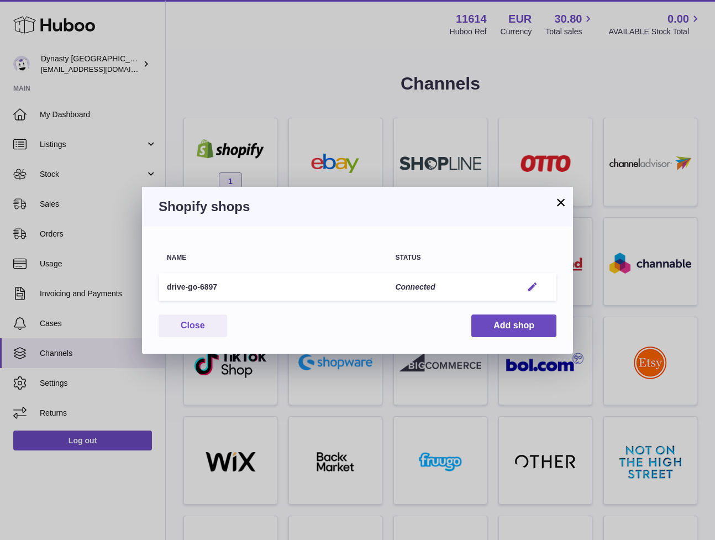
click at [537, 287] on em "button" at bounding box center [533, 287] width 12 height 12
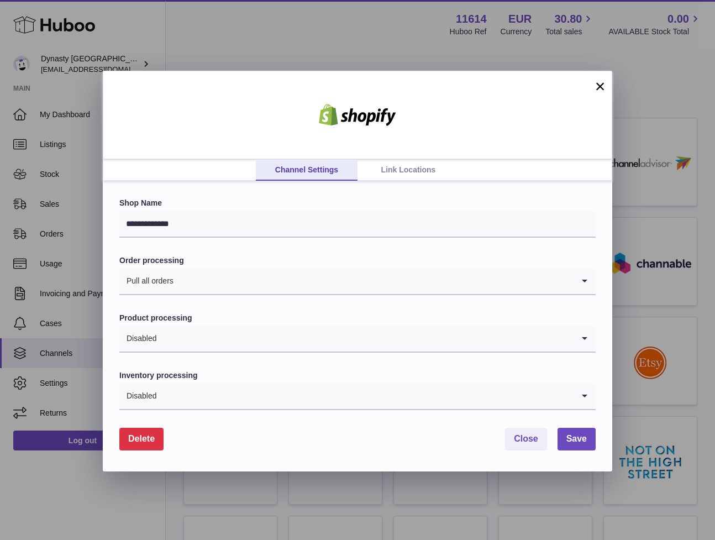
click at [137, 440] on span "Delete" at bounding box center [141, 438] width 27 height 9
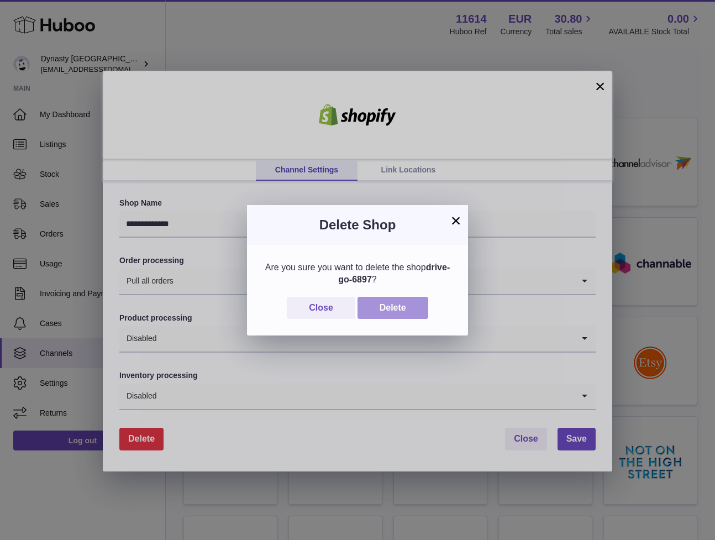
click at [411, 300] on button "Delete" at bounding box center [393, 308] width 71 height 23
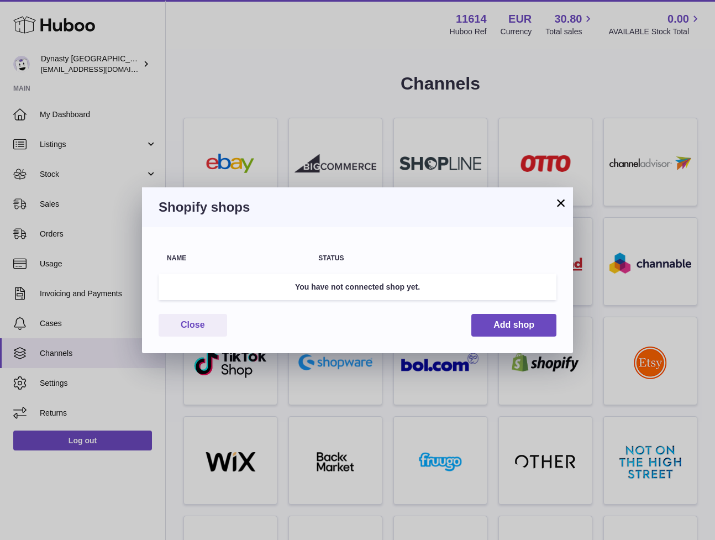
click at [187, 313] on div "Name Status You have not connected shop yet. Close Add shop" at bounding box center [357, 290] width 431 height 126
click at [192, 319] on button "Close" at bounding box center [193, 325] width 69 height 23
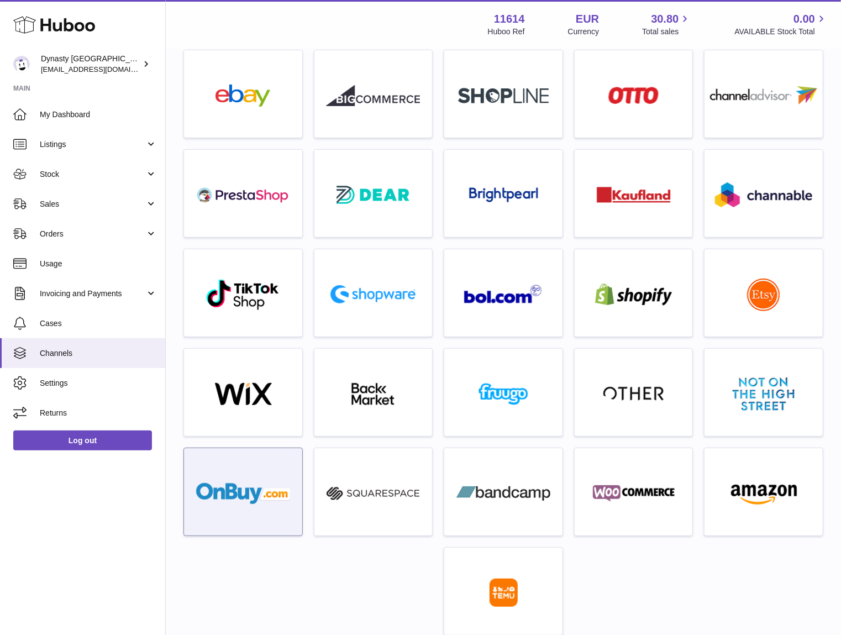
scroll to position [68, 0]
